Goal: Information Seeking & Learning: Understand process/instructions

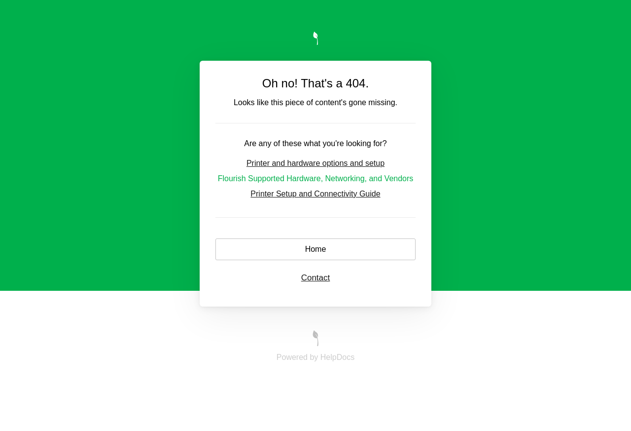
click at [289, 177] on link "Flourish Supported Hardware, Networking, and Vendors" at bounding box center [316, 178] width 196 height 8
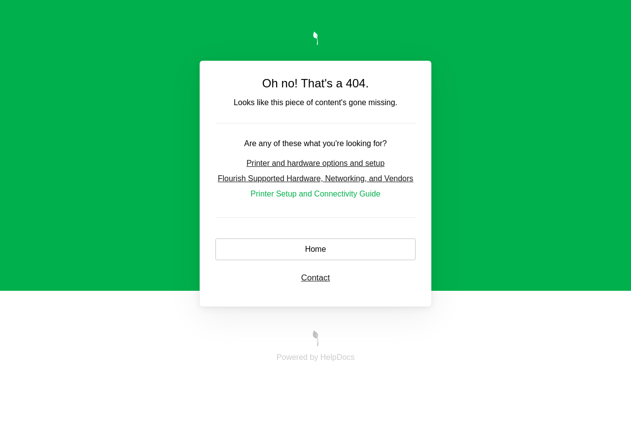
click at [322, 196] on link "Printer Setup and Connectivity Guide" at bounding box center [316, 193] width 130 height 8
